Goal: Navigation & Orientation: Find specific page/section

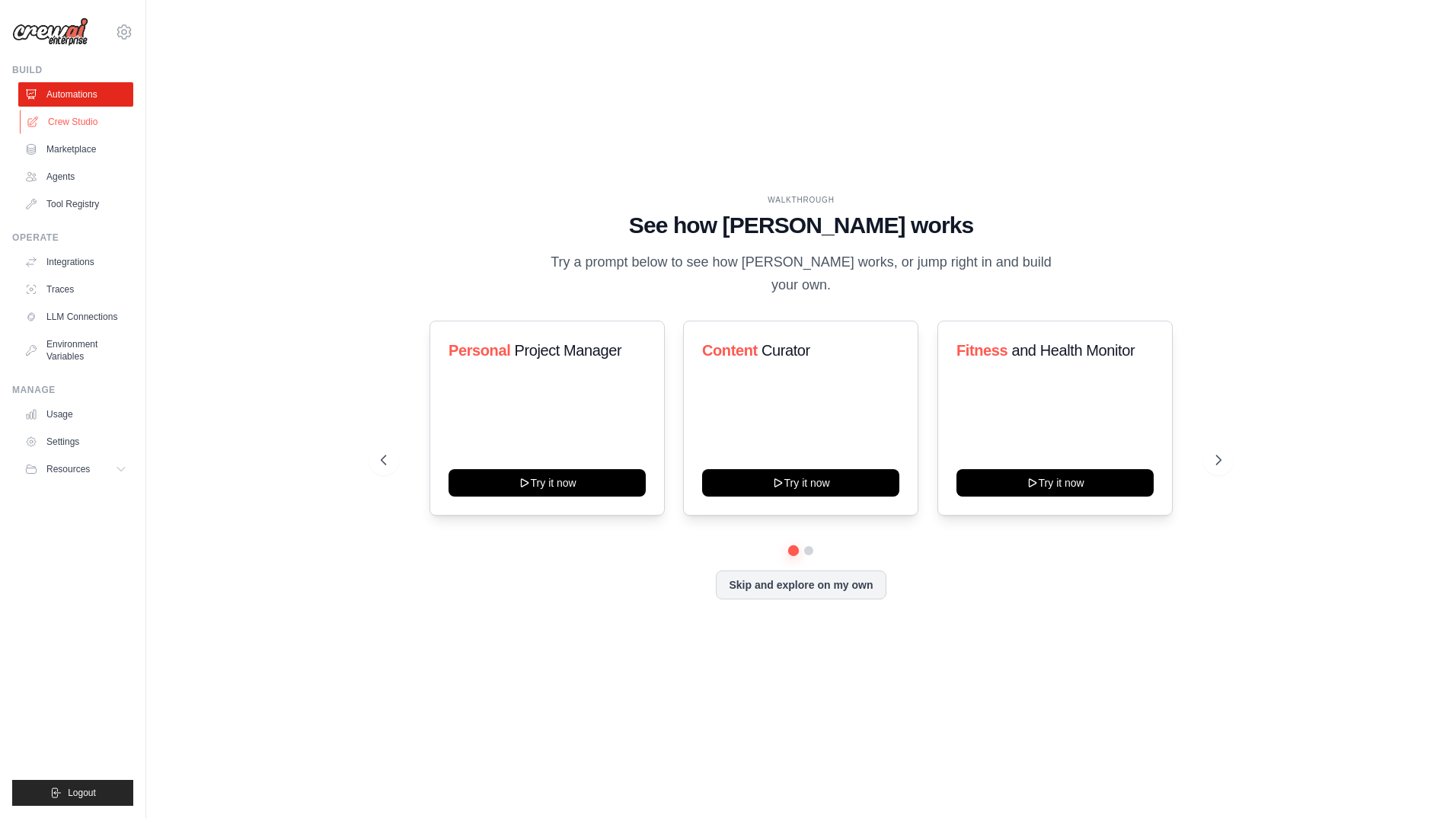
click at [94, 117] on link "Crew Studio" at bounding box center [77, 122] width 115 height 25
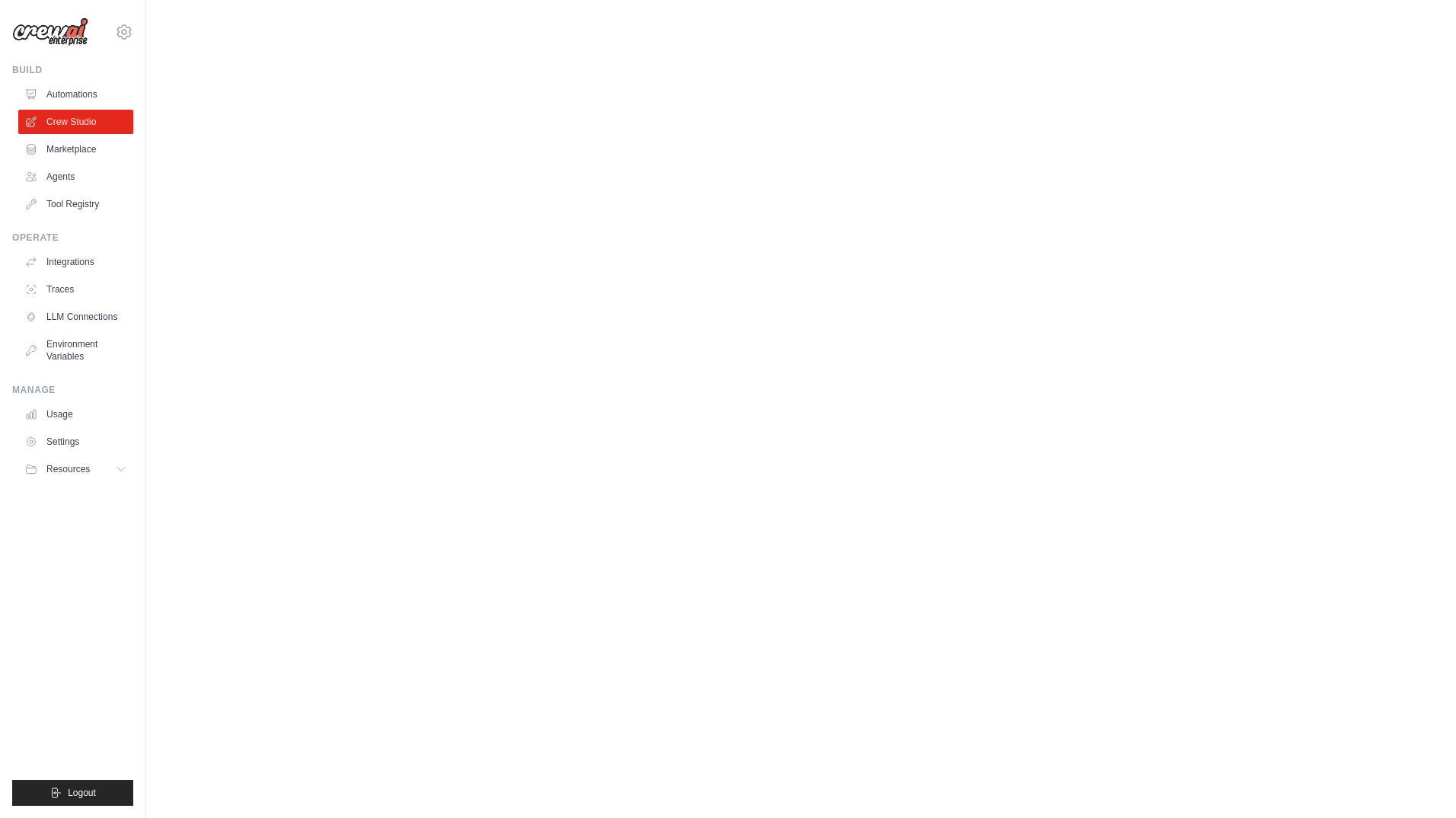
click at [94, 117] on link "Crew Studio" at bounding box center [75, 122] width 115 height 25
click at [61, 175] on link "Agents" at bounding box center [77, 177] width 115 height 25
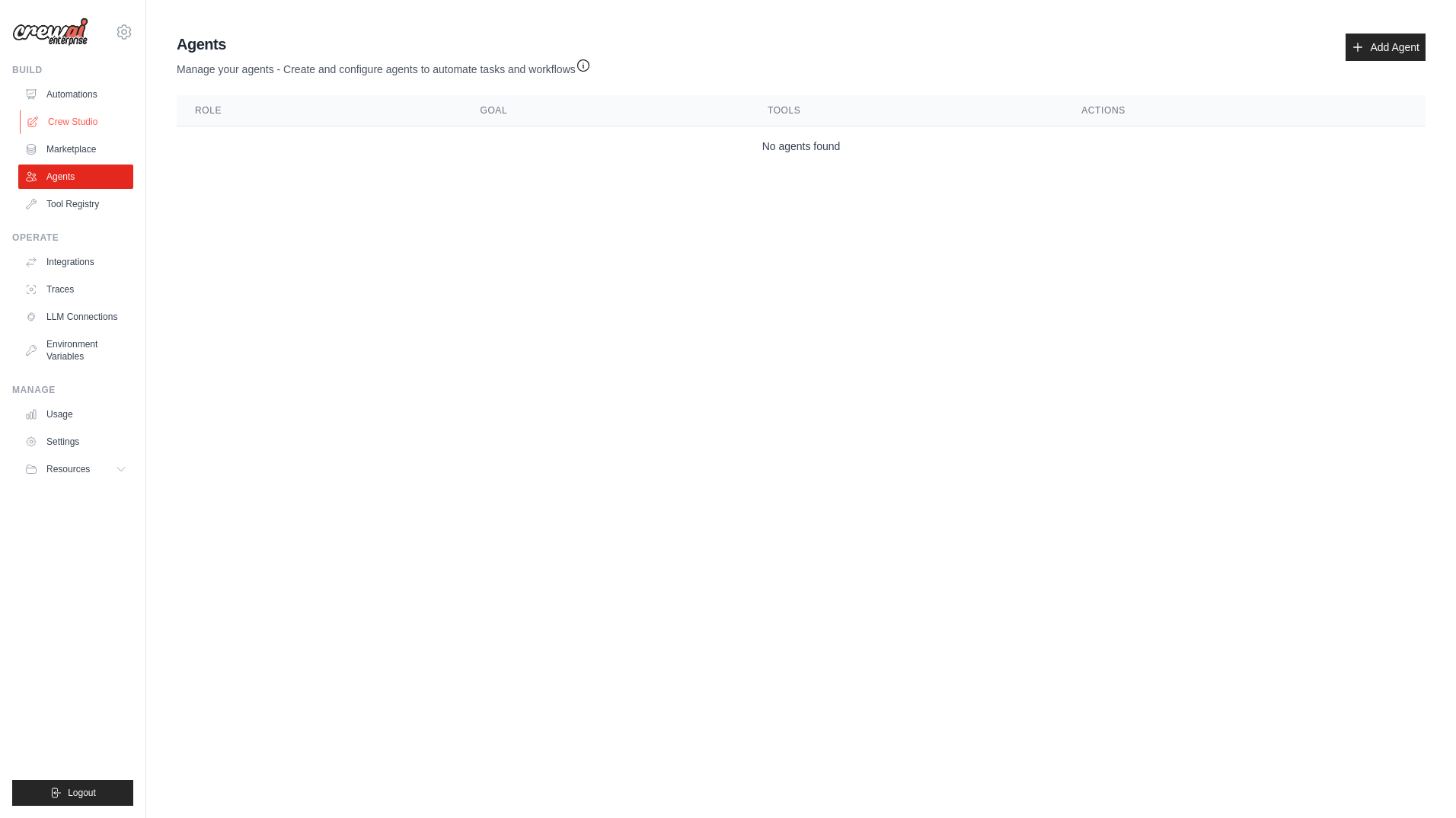
click at [61, 124] on link "Crew Studio" at bounding box center [77, 122] width 115 height 25
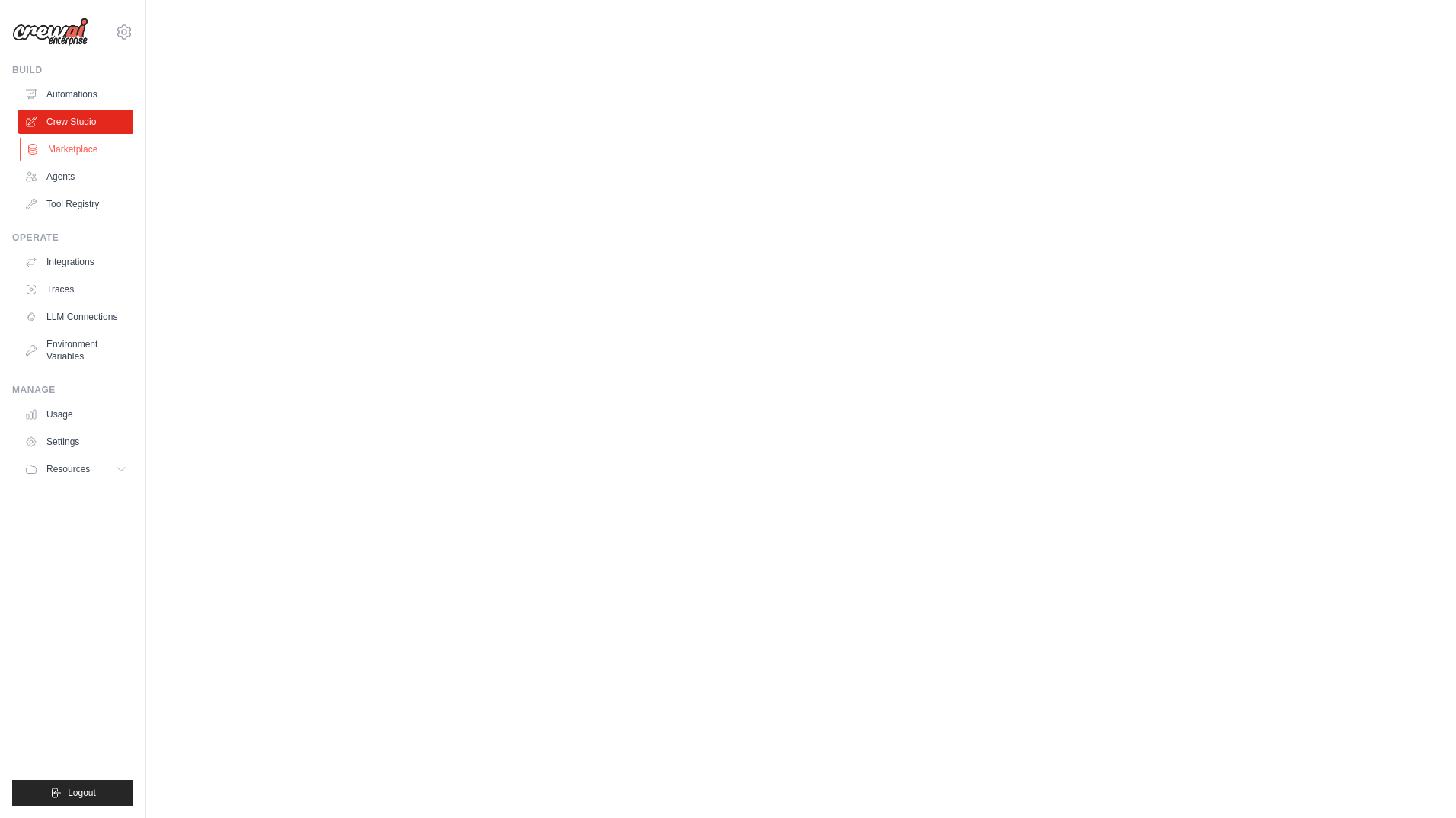
click at [84, 148] on link "Marketplace" at bounding box center [77, 149] width 115 height 25
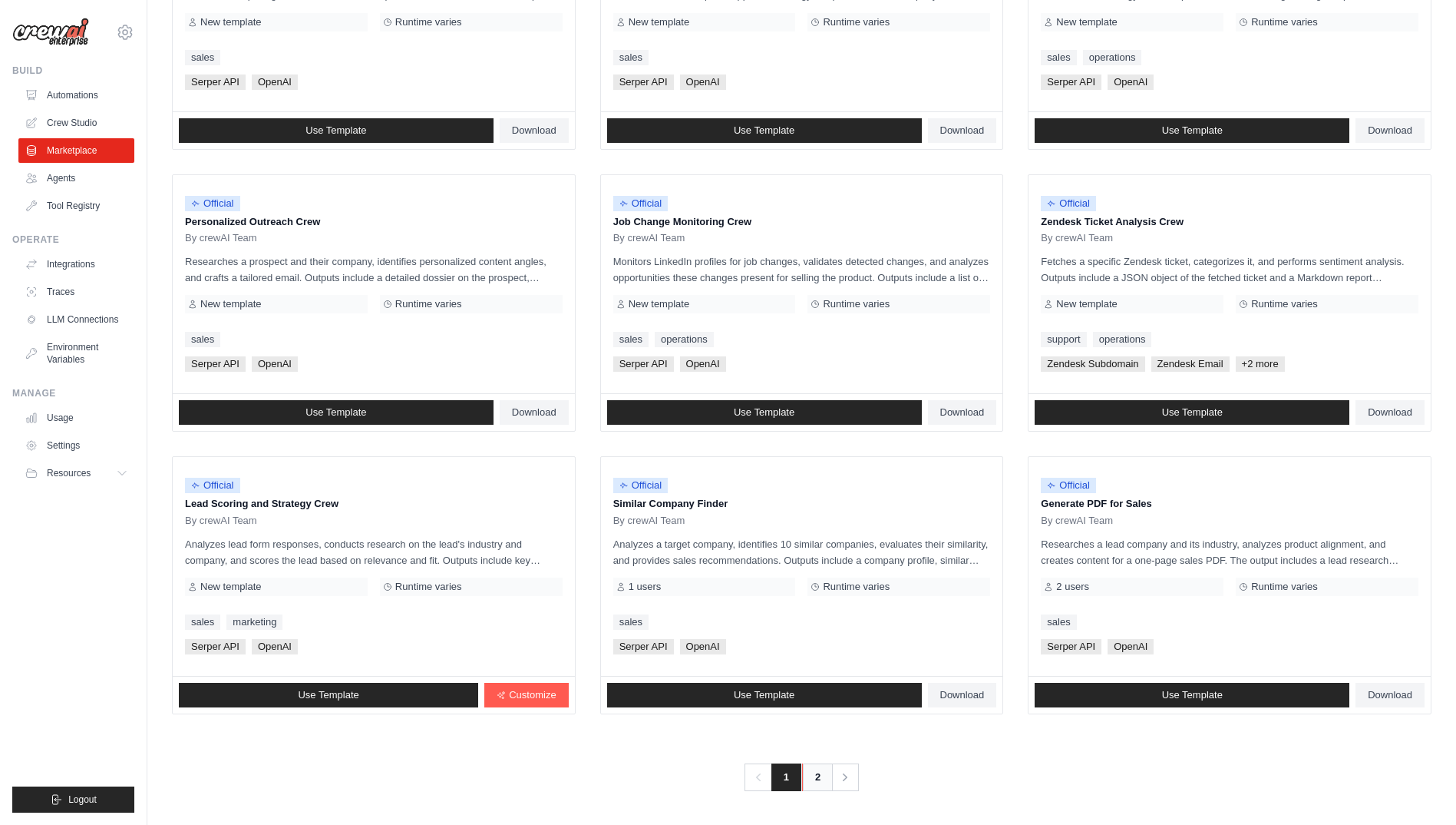
click at [811, 777] on link "2" at bounding box center [818, 777] width 31 height 28
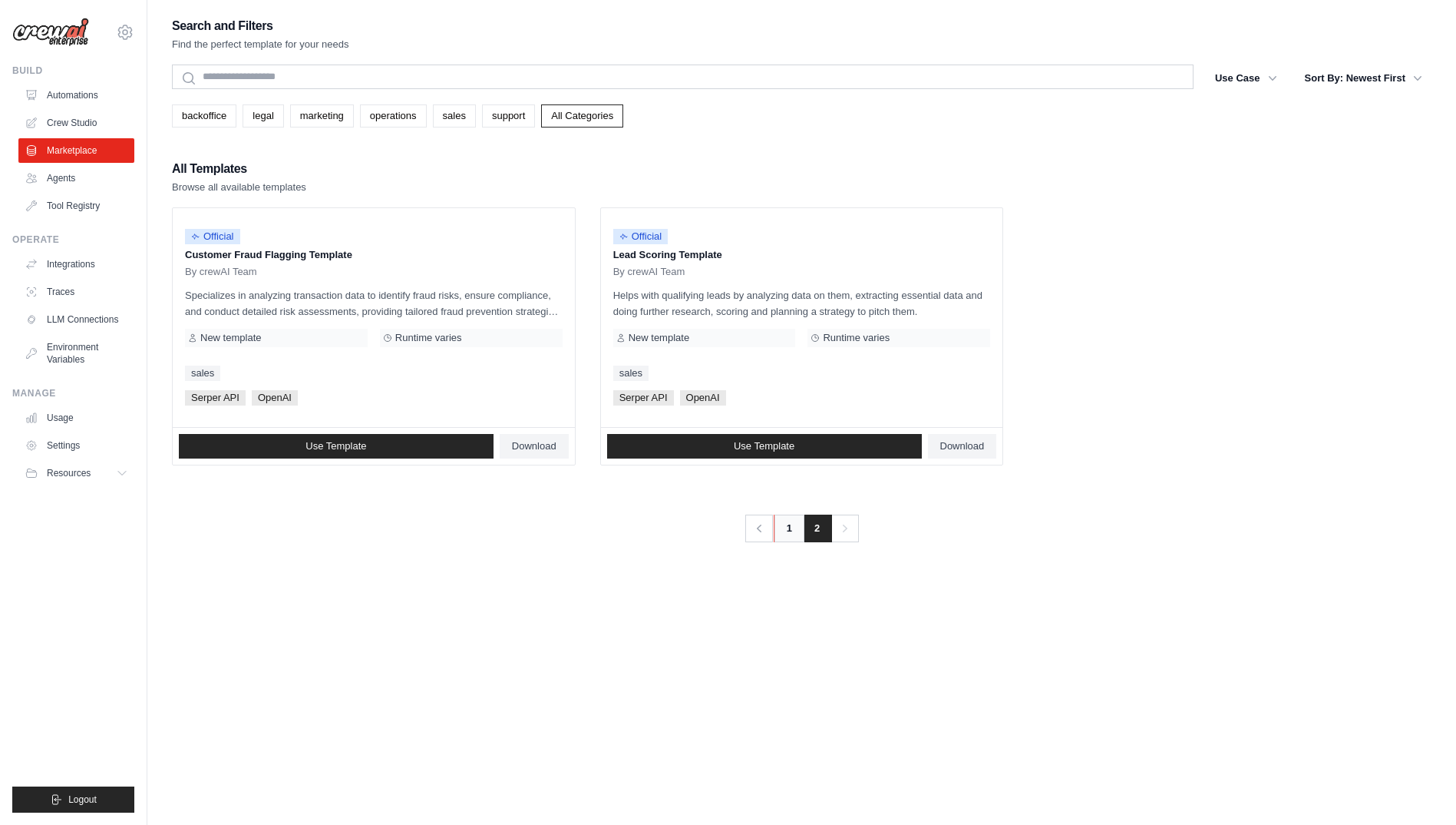
click at [786, 533] on link "1" at bounding box center [789, 528] width 31 height 28
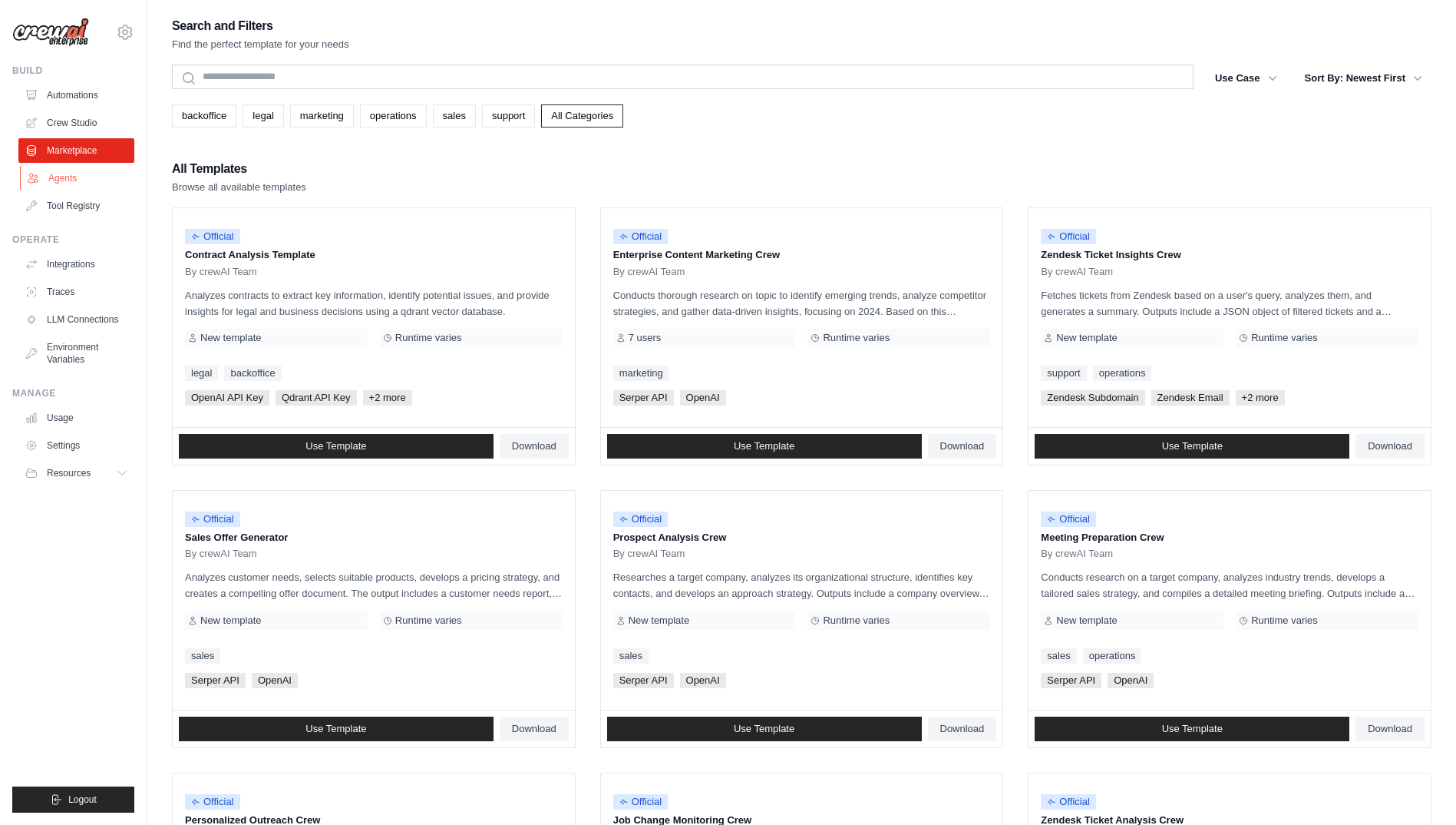
click at [89, 182] on link "Agents" at bounding box center [77, 178] width 116 height 25
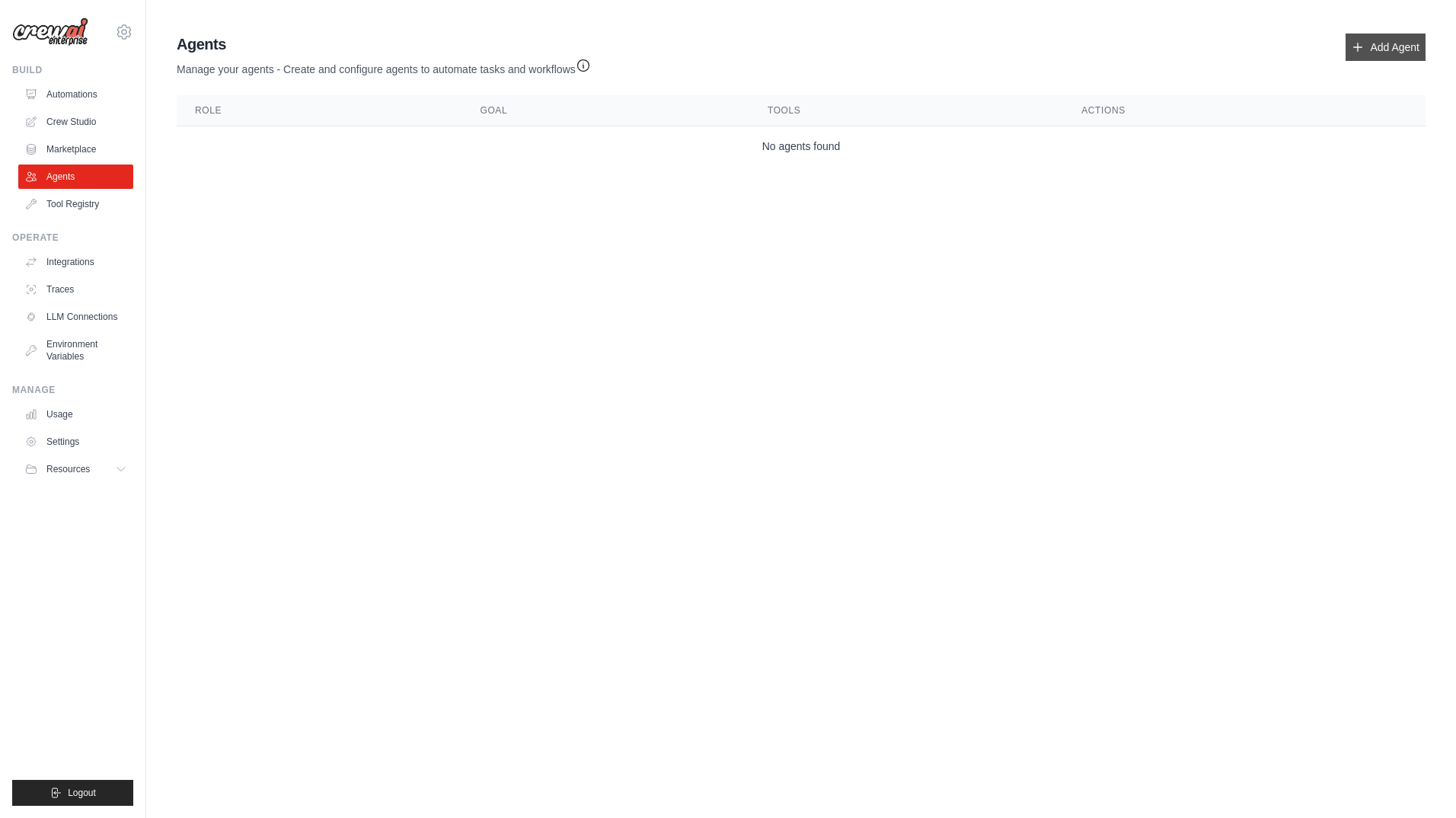
click at [1359, 53] on link "Add Agent" at bounding box center [1385, 47] width 80 height 27
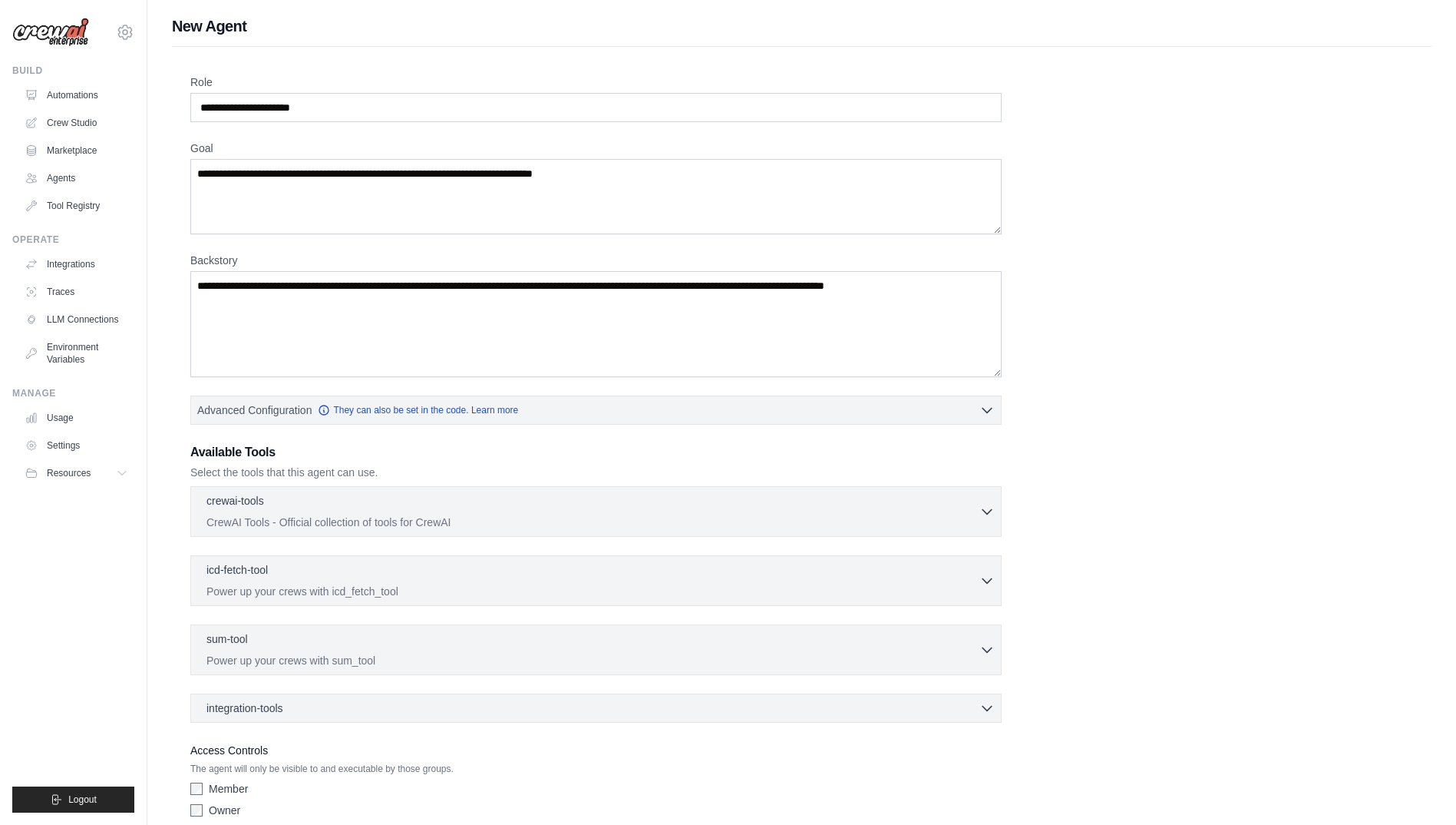
click at [1040, 627] on div "Role Goal Backstory Advanced Configuration They can also be set in the code. Le…" at bounding box center [802, 449] width 1223 height 749
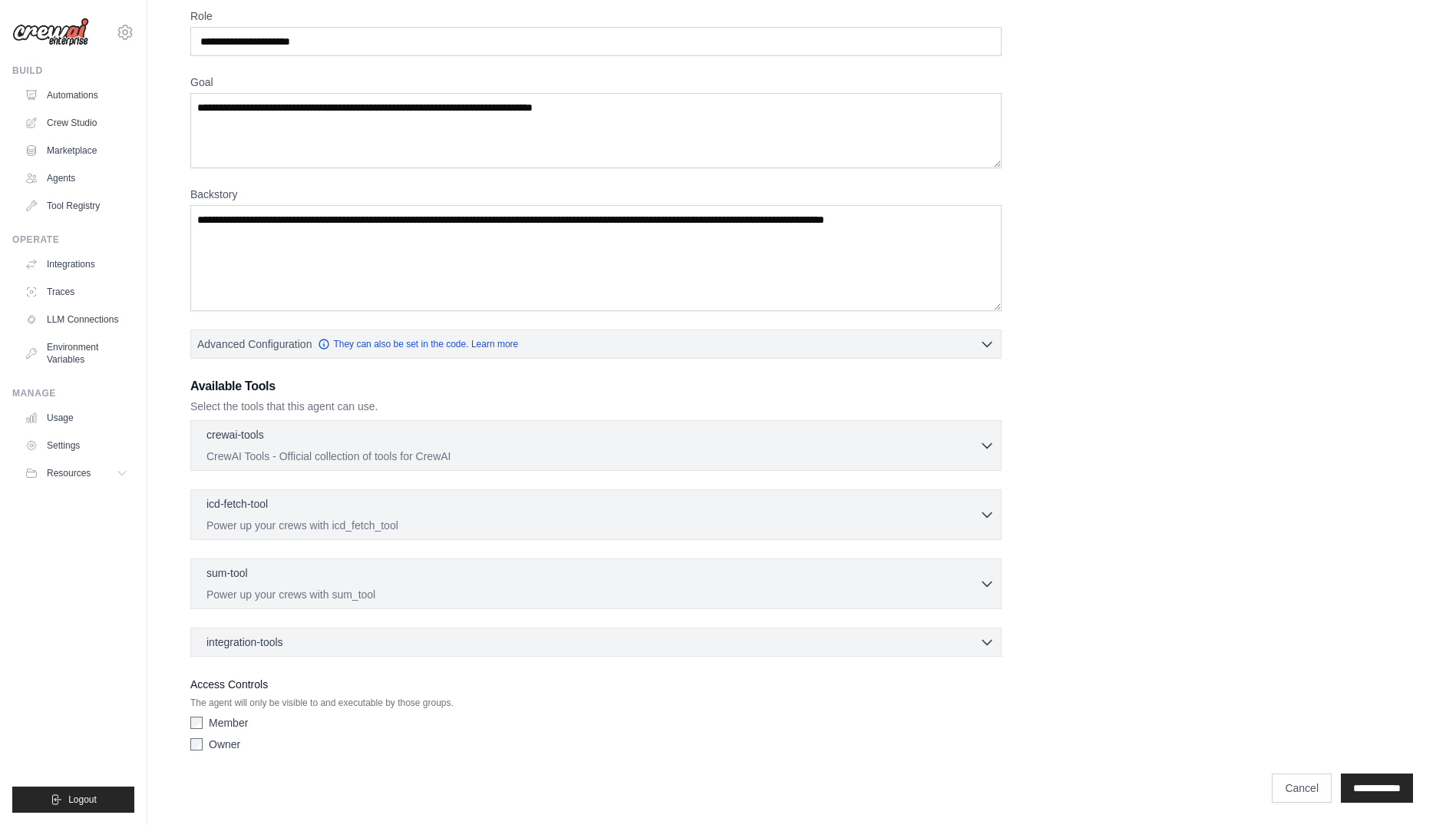
scroll to position [68, 0]
click at [982, 442] on icon "button" at bounding box center [987, 442] width 15 height 15
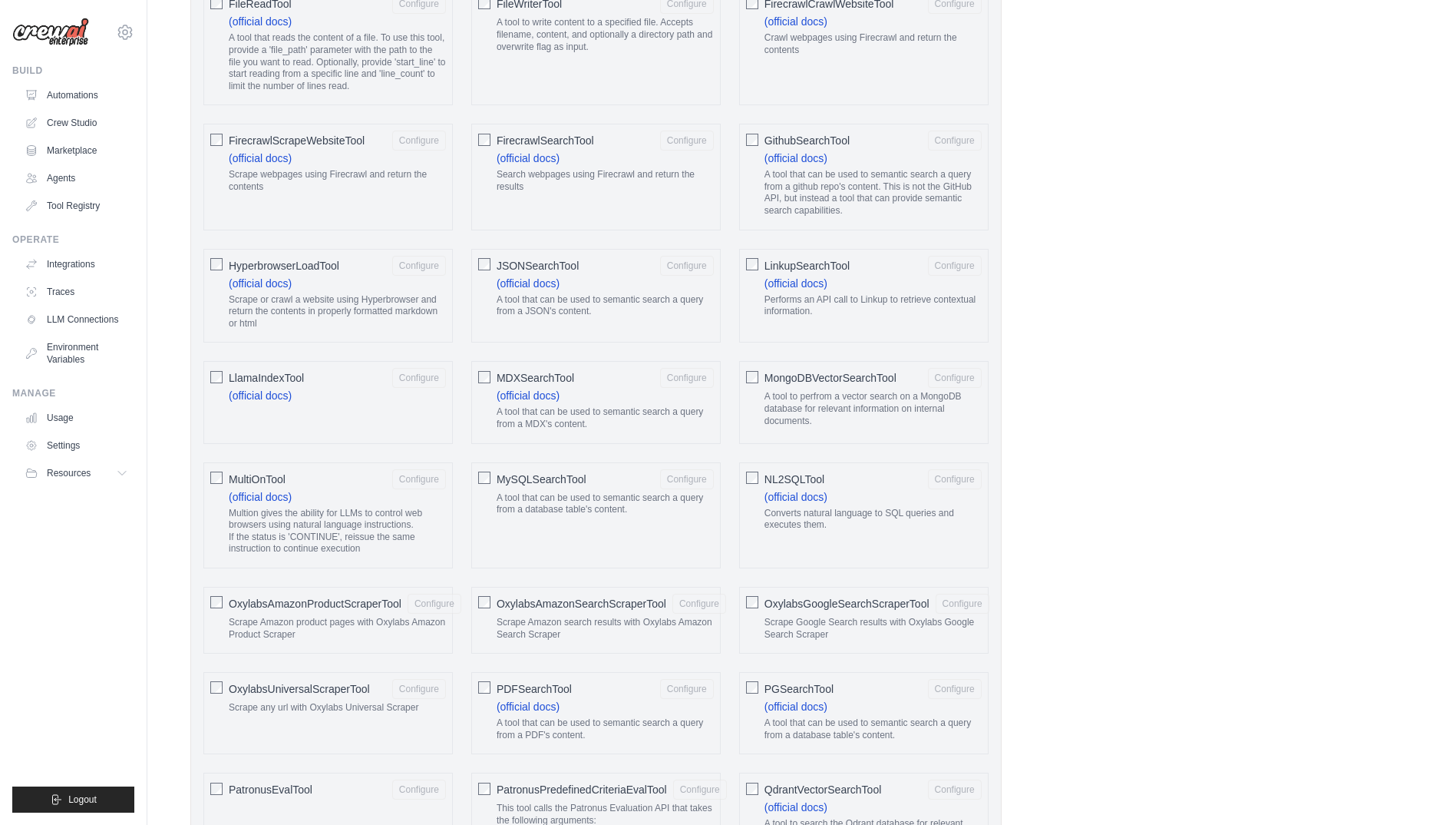
scroll to position [1154, 0]
click at [539, 286] on link "(official docs)" at bounding box center [527, 283] width 63 height 12
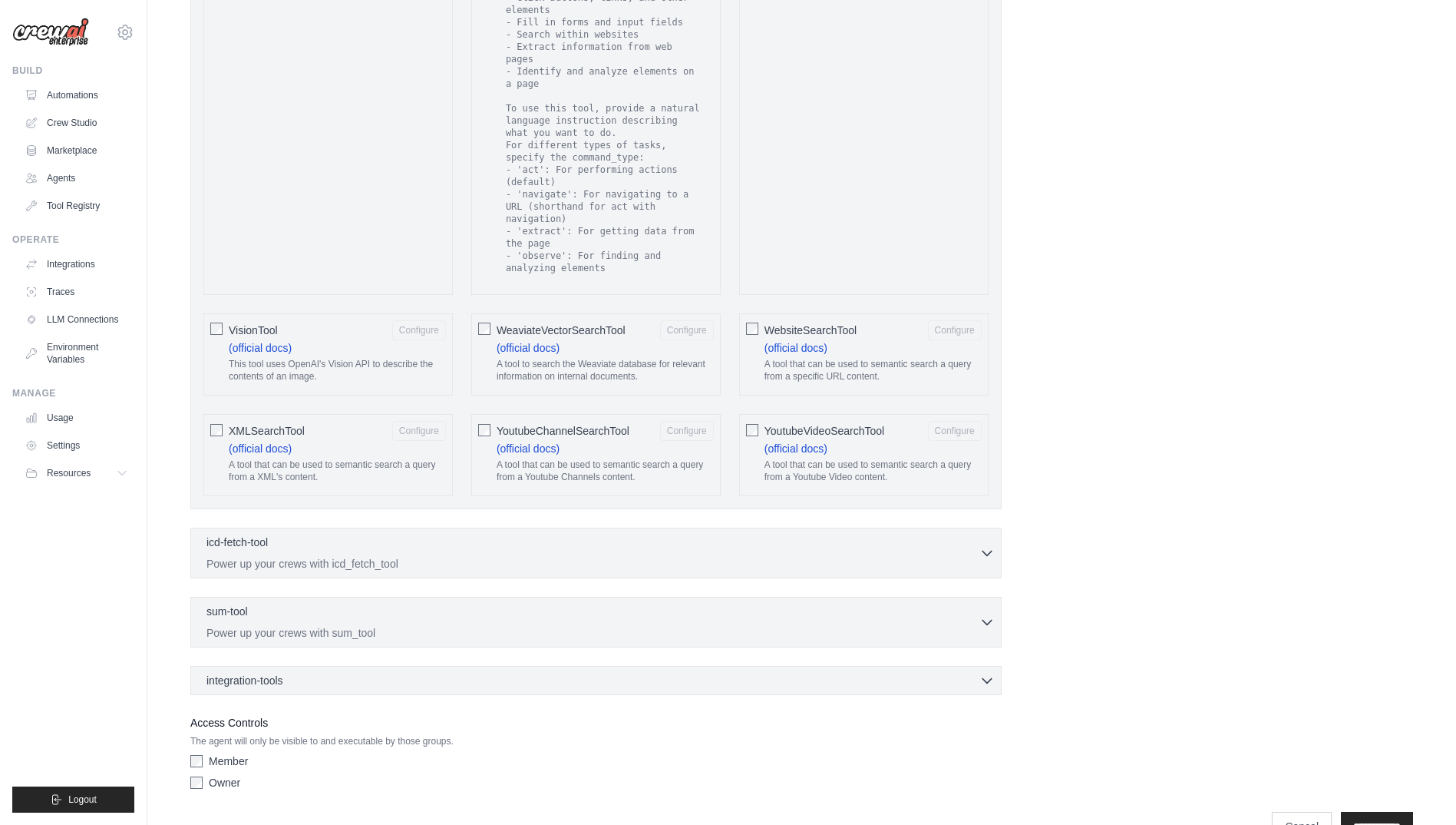
scroll to position [2657, 0]
click at [111, 209] on link "Tool Registry" at bounding box center [77, 206] width 116 height 25
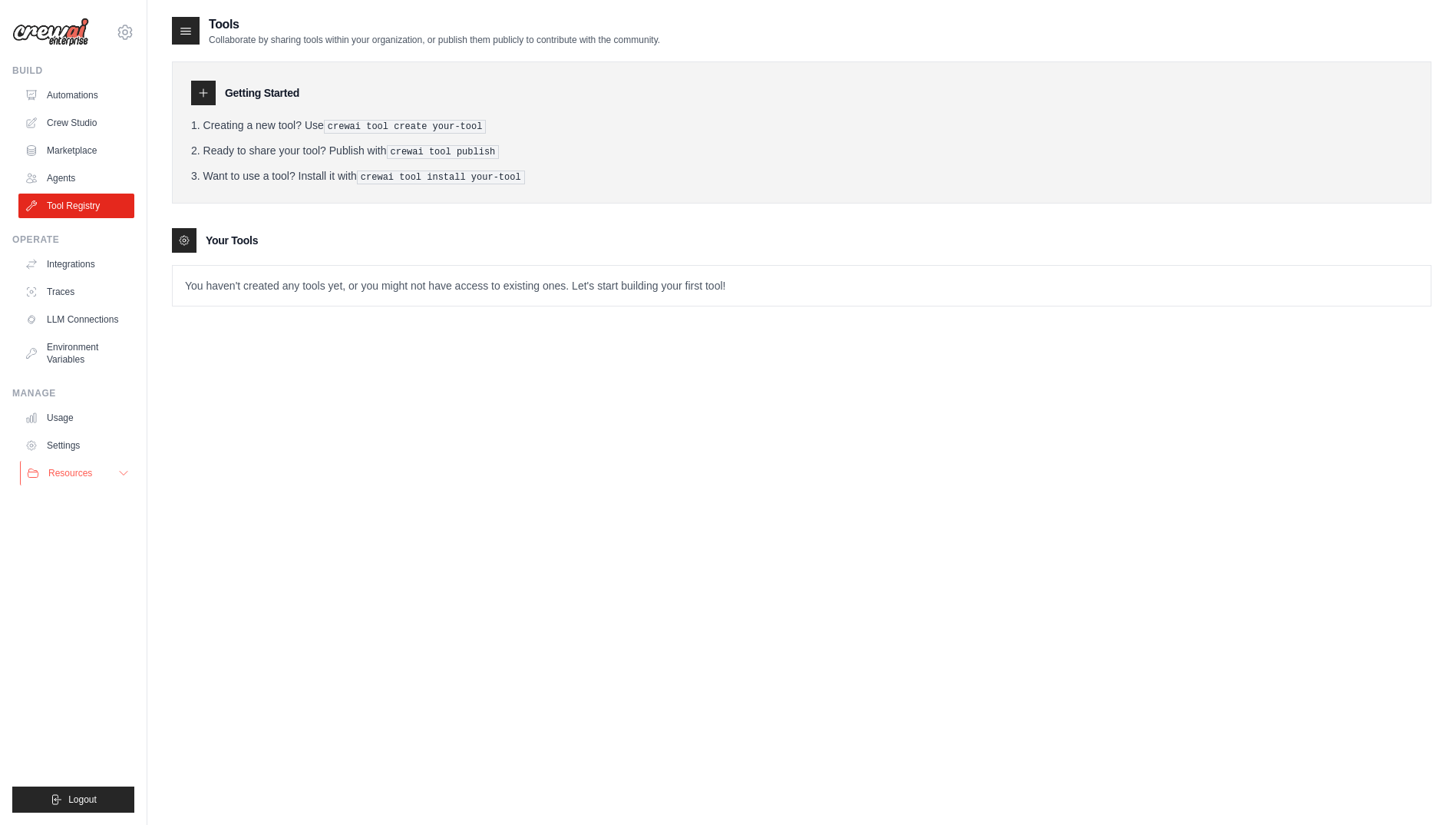
click at [121, 471] on icon at bounding box center [124, 473] width 12 height 12
click at [74, 175] on link "Agents" at bounding box center [77, 178] width 116 height 25
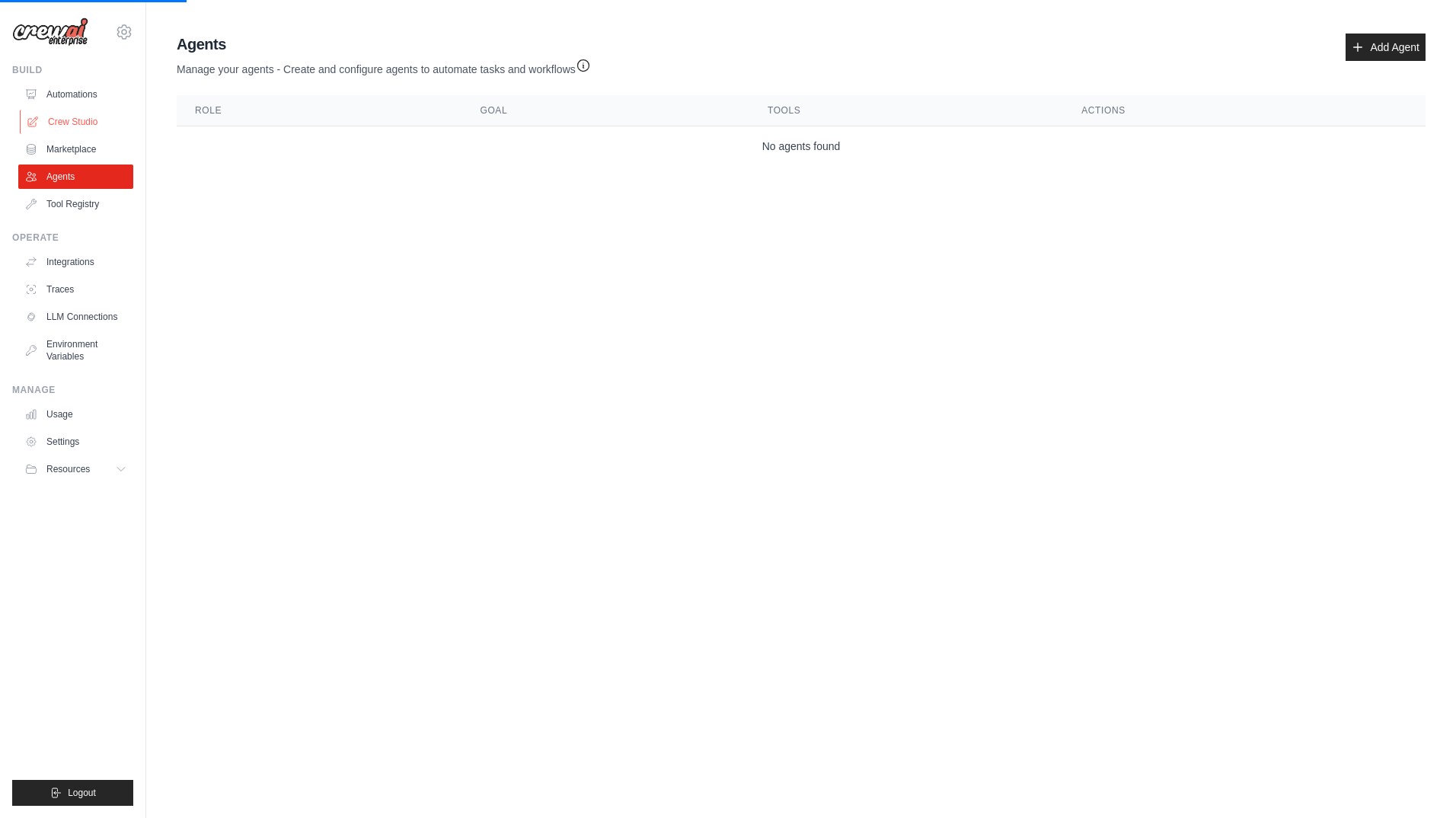
click at [77, 118] on link "Crew Studio" at bounding box center [77, 122] width 115 height 25
click at [74, 86] on link "Automations" at bounding box center [77, 94] width 115 height 25
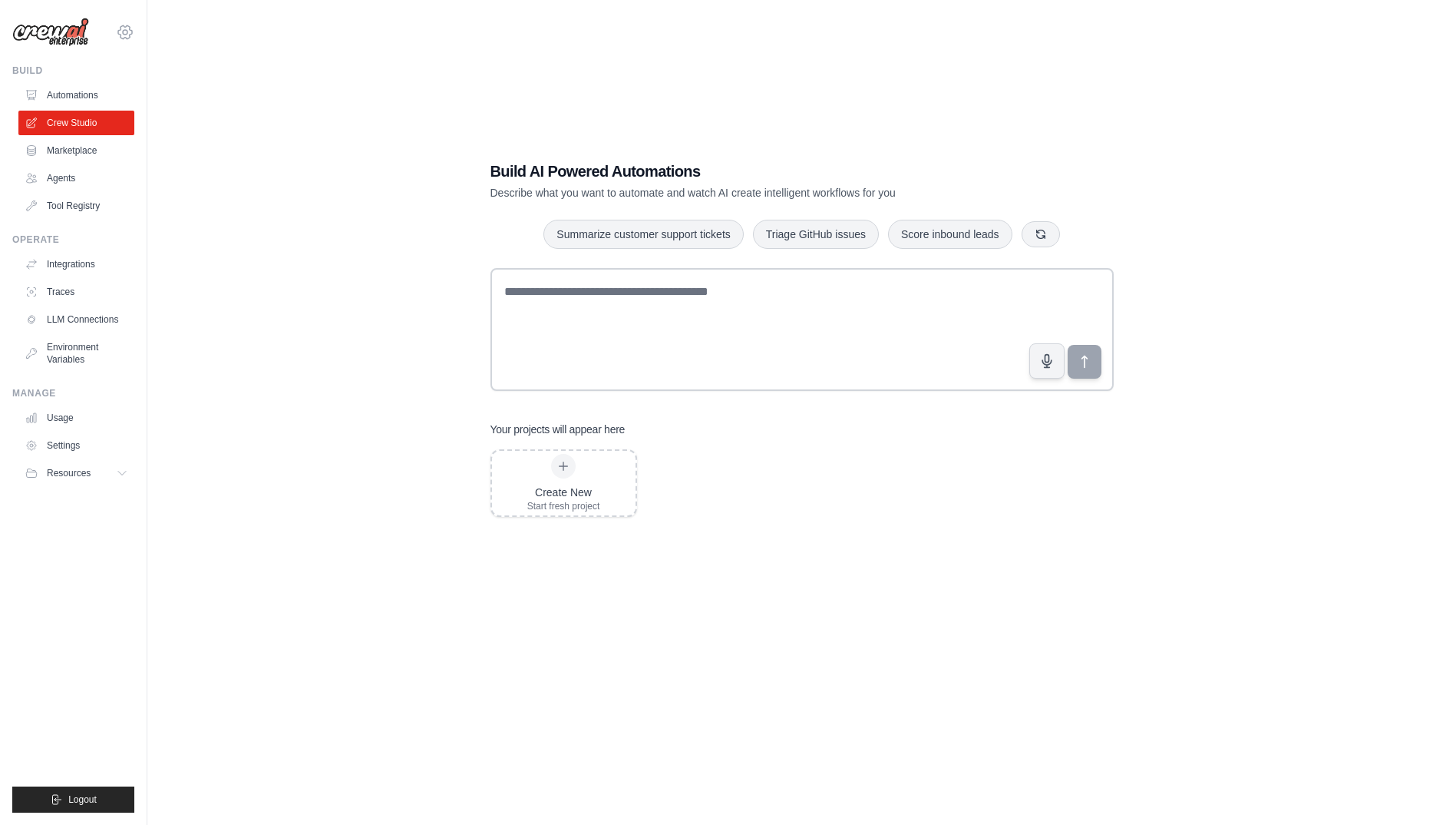
click at [132, 31] on icon at bounding box center [125, 31] width 14 height 13
click at [101, 101] on link "Settings" at bounding box center [125, 103] width 135 height 28
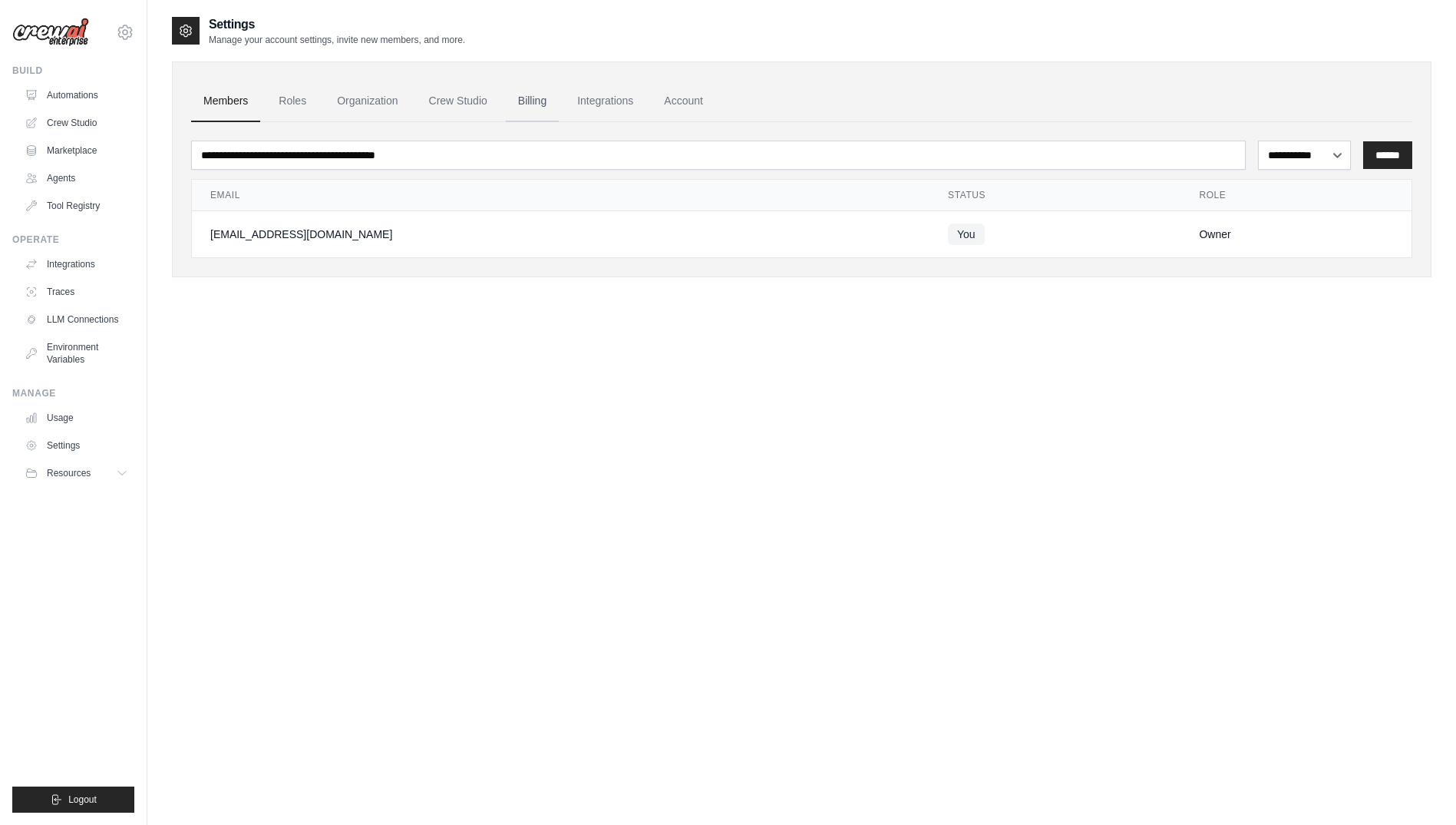
click at [530, 105] on link "Billing" at bounding box center [532, 102] width 53 height 41
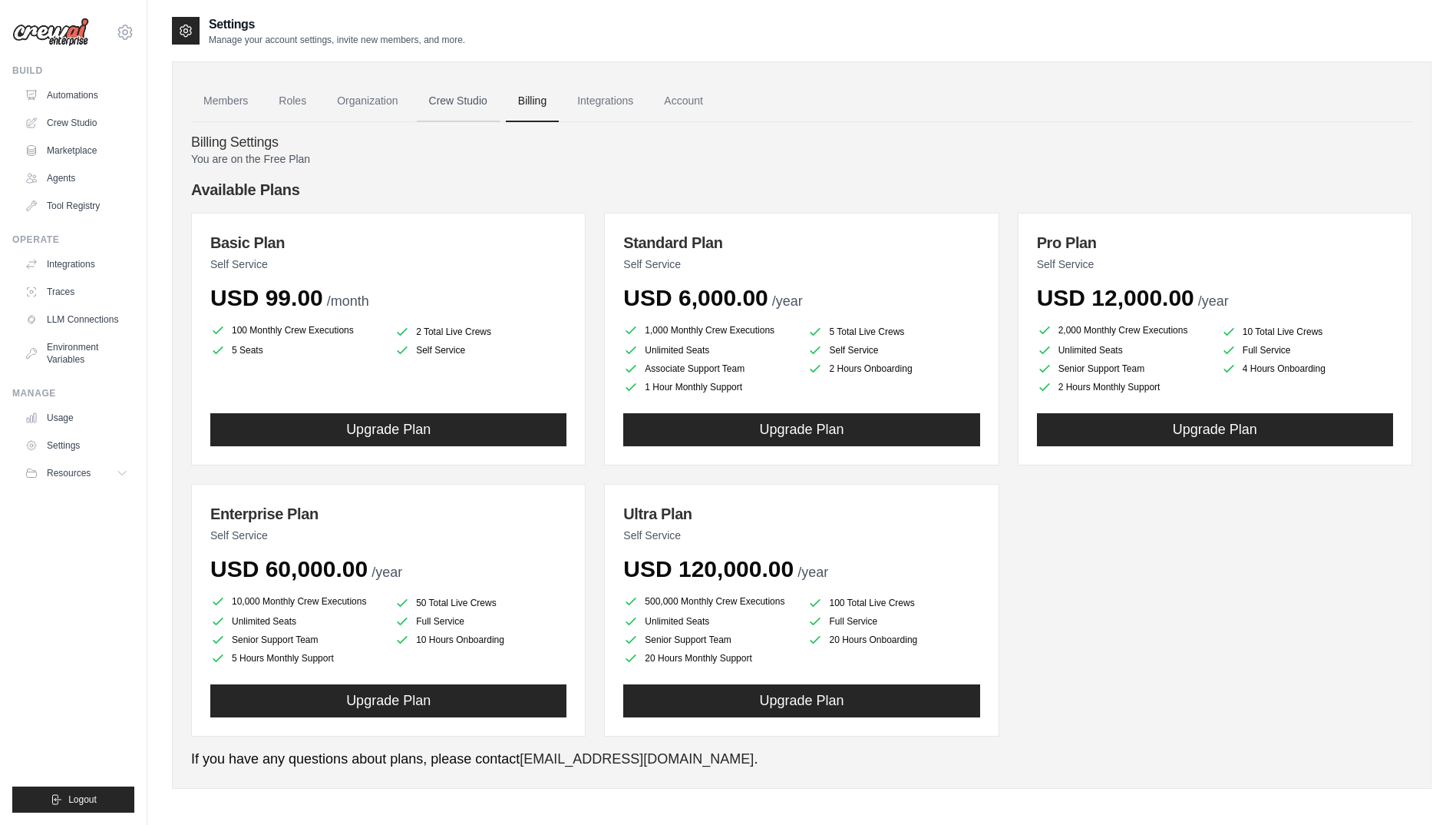
click at [476, 106] on link "Crew Studio" at bounding box center [458, 102] width 83 height 41
